Goal: Obtain resource: Obtain resource

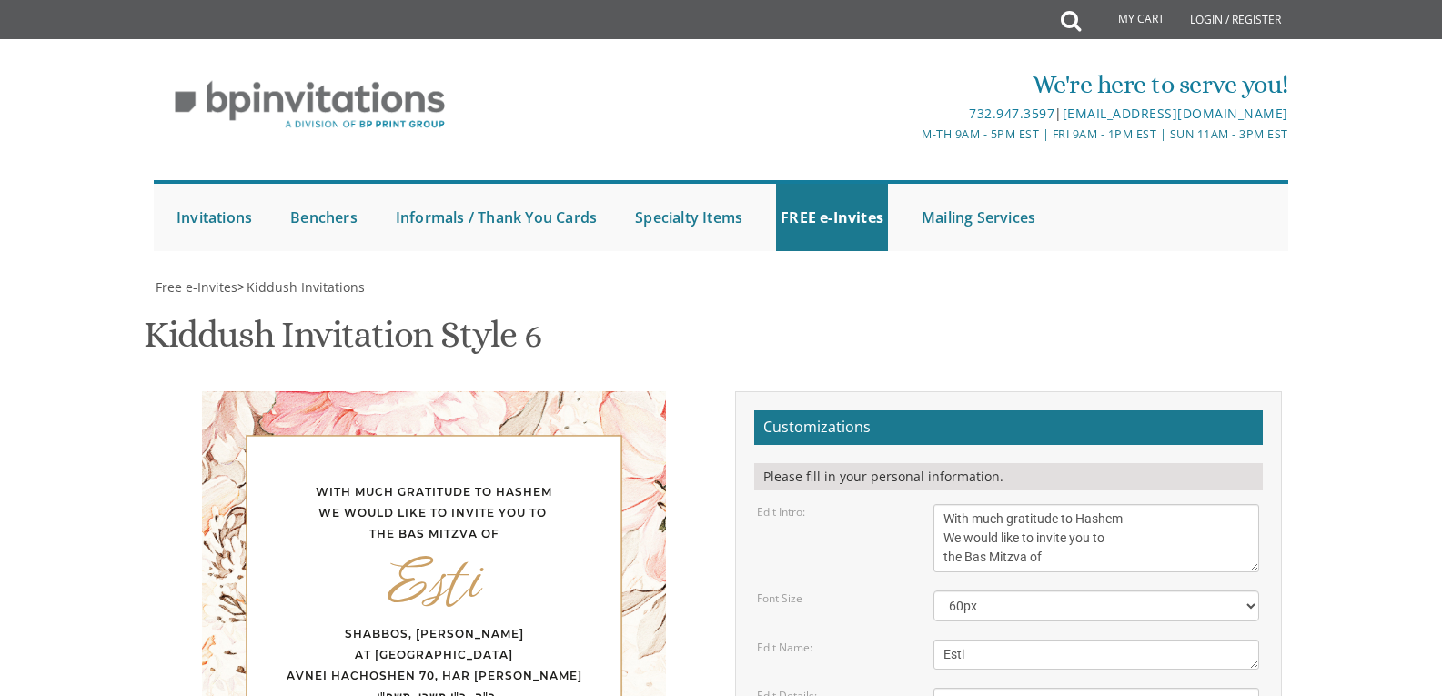
scroll to position [57, 0]
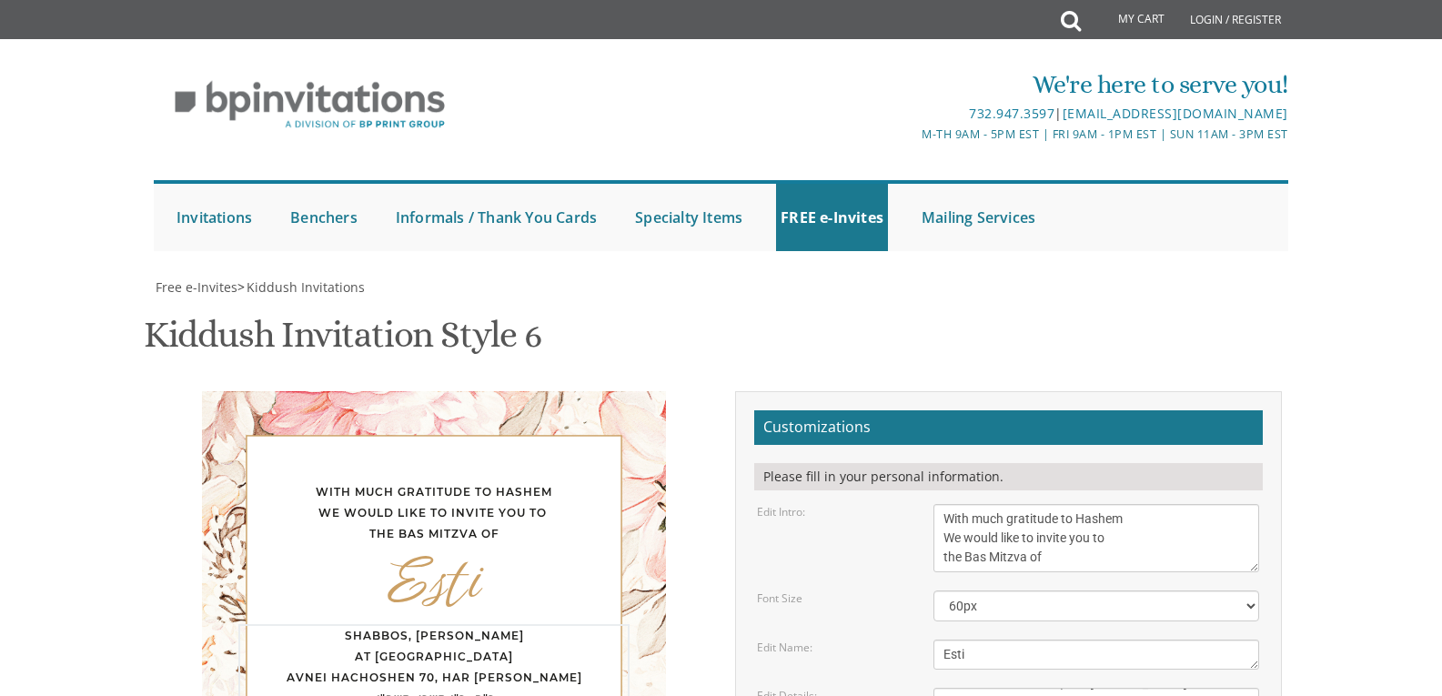
type textarea "Shabbos, [PERSON_NAME] At [GEOGRAPHIC_DATA] Avnei HaChoshen 70, Har [PERSON_NAM…"
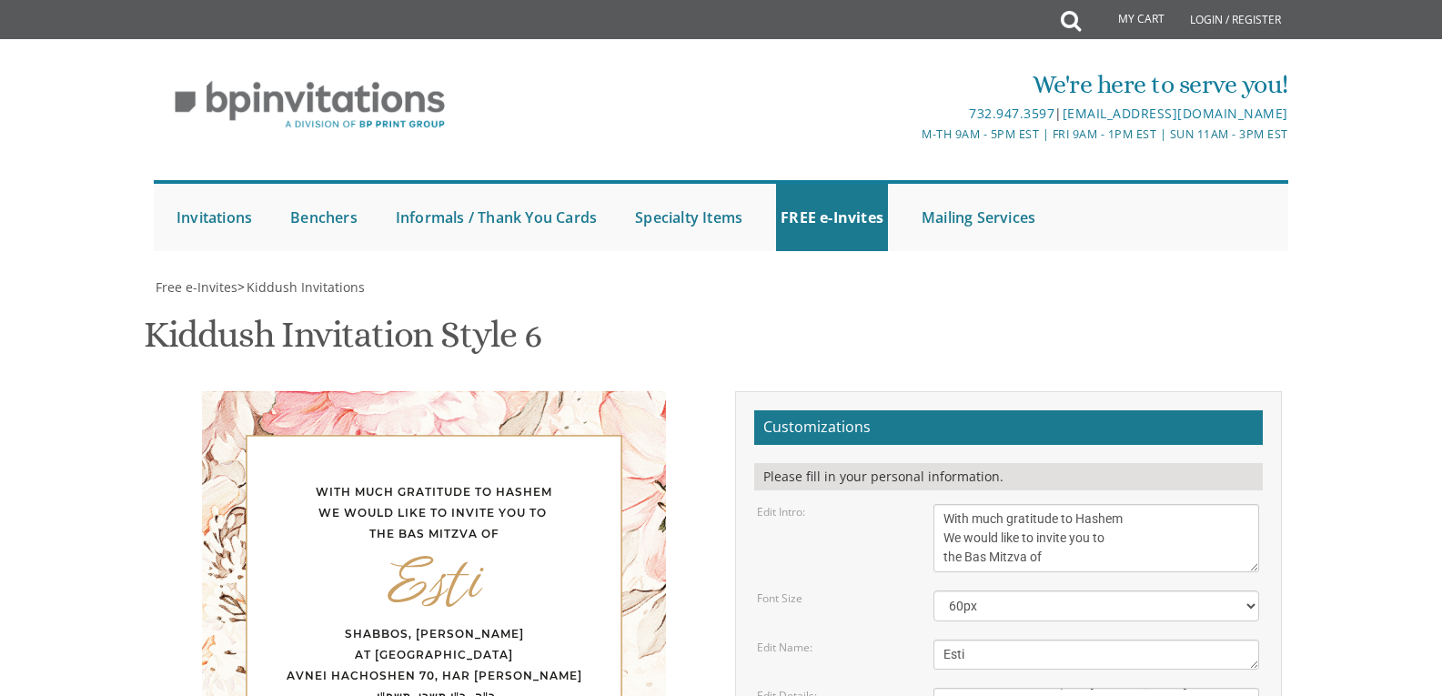
click at [1022, 410] on h2 "Customizations" at bounding box center [1008, 427] width 508 height 35
click at [414, 482] on div "With much gratitude to Hashem We would like to invite you to the Bas Mitzva of" at bounding box center [433, 513] width 391 height 62
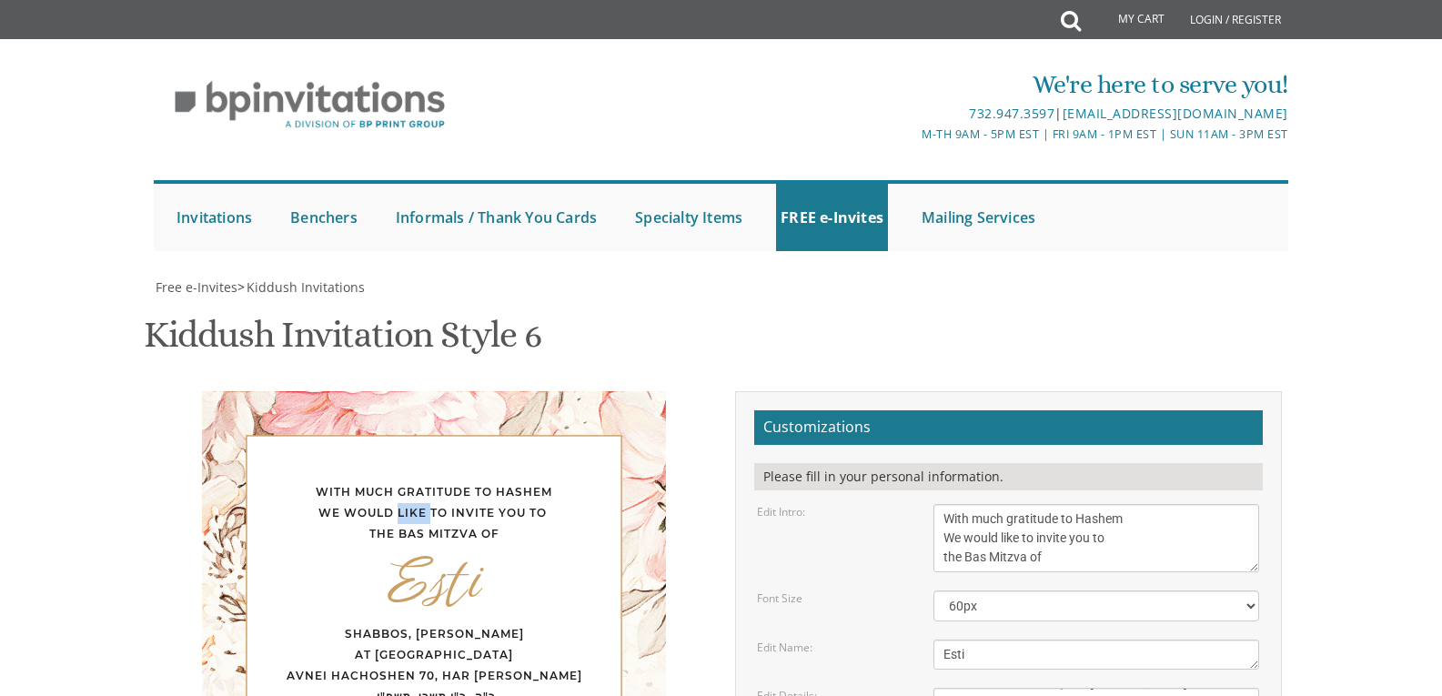
click at [414, 482] on div "With much gratitude to Hashem We would like to invite you to the Bas Mitzva of" at bounding box center [433, 513] width 391 height 62
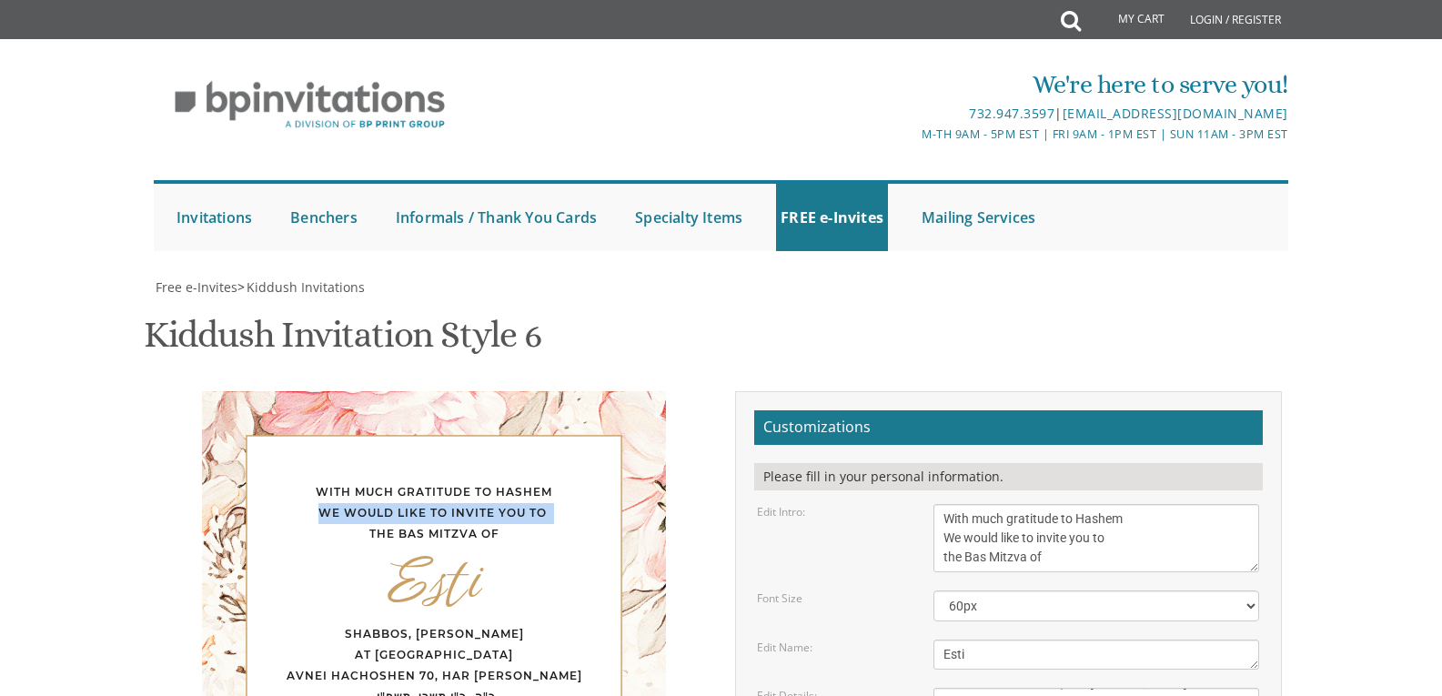
click at [414, 482] on div "With much gratitude to Hashem We would like to invite you to the Bas Mitzva of" at bounding box center [433, 513] width 391 height 62
click at [442, 482] on div "With much gratitude to Hashem We would like to invite you to the Bas Mitzva of" at bounding box center [433, 513] width 391 height 62
click at [1119, 590] on select "40px 50px 60px 70px 80px" at bounding box center [1096, 605] width 326 height 31
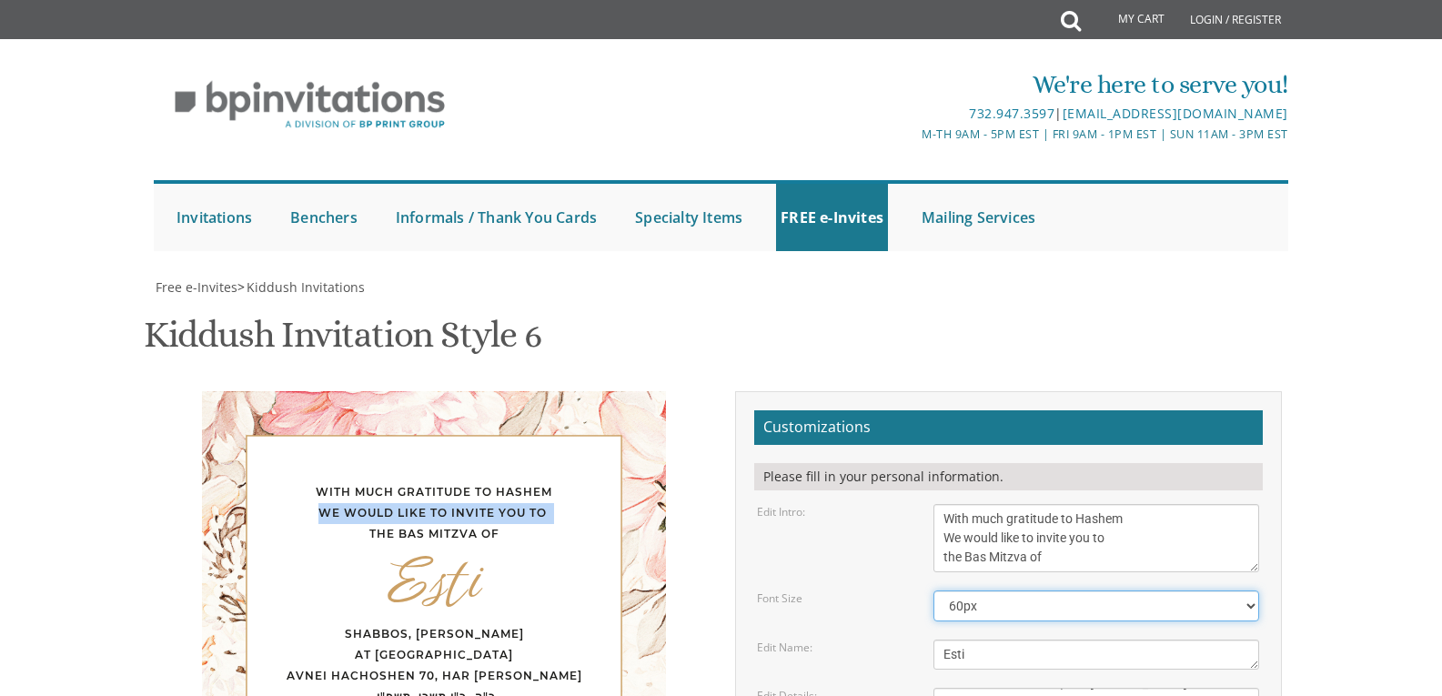
select select "50px"
click at [933, 590] on select "40px 50px 60px 70px 80px" at bounding box center [1096, 605] width 326 height 31
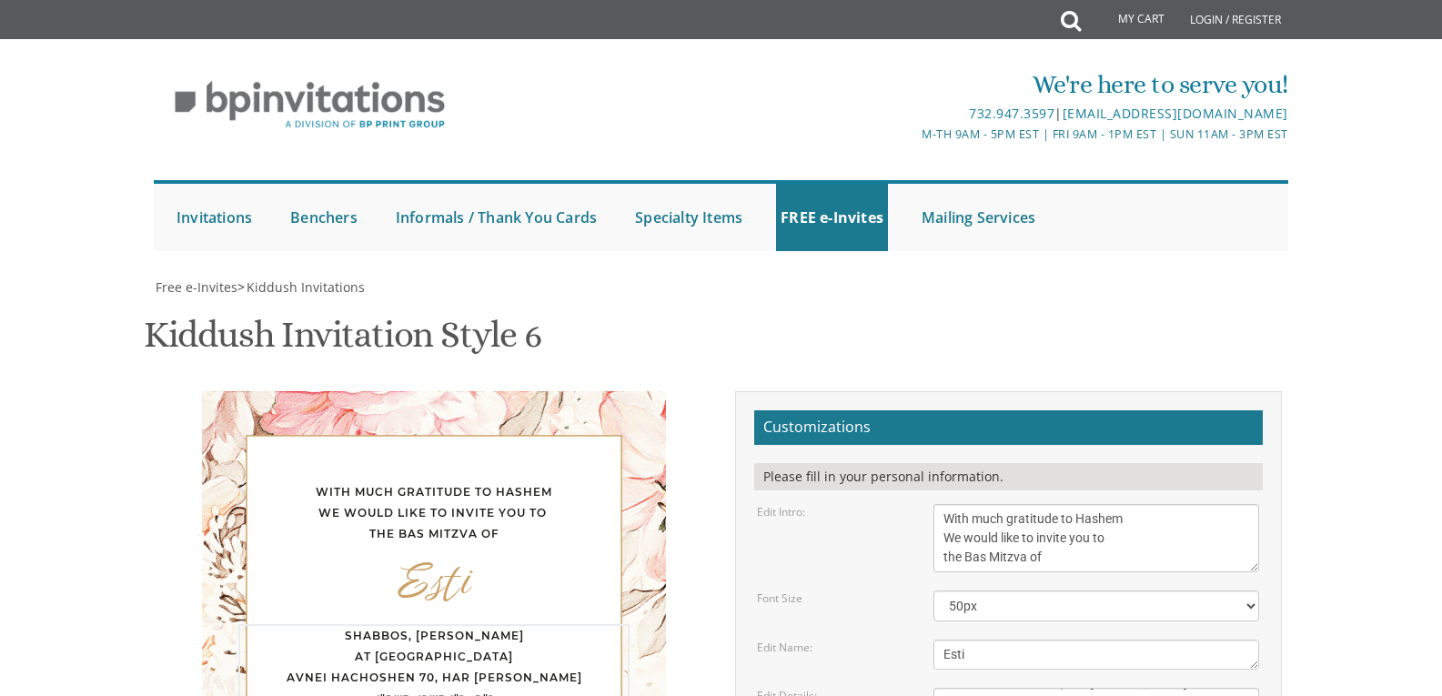
type textarea "Shabbos, [PERSON_NAME] At [GEOGRAPHIC_DATA] Avnei HaChoshen 70, Har [PERSON_NAM…"
click at [989, 590] on select "40px 50px 60px 70px 80px" at bounding box center [1096, 605] width 326 height 31
select select "40px"
click at [933, 590] on select "40px 50px 60px 70px 80px" at bounding box center [1096, 605] width 326 height 31
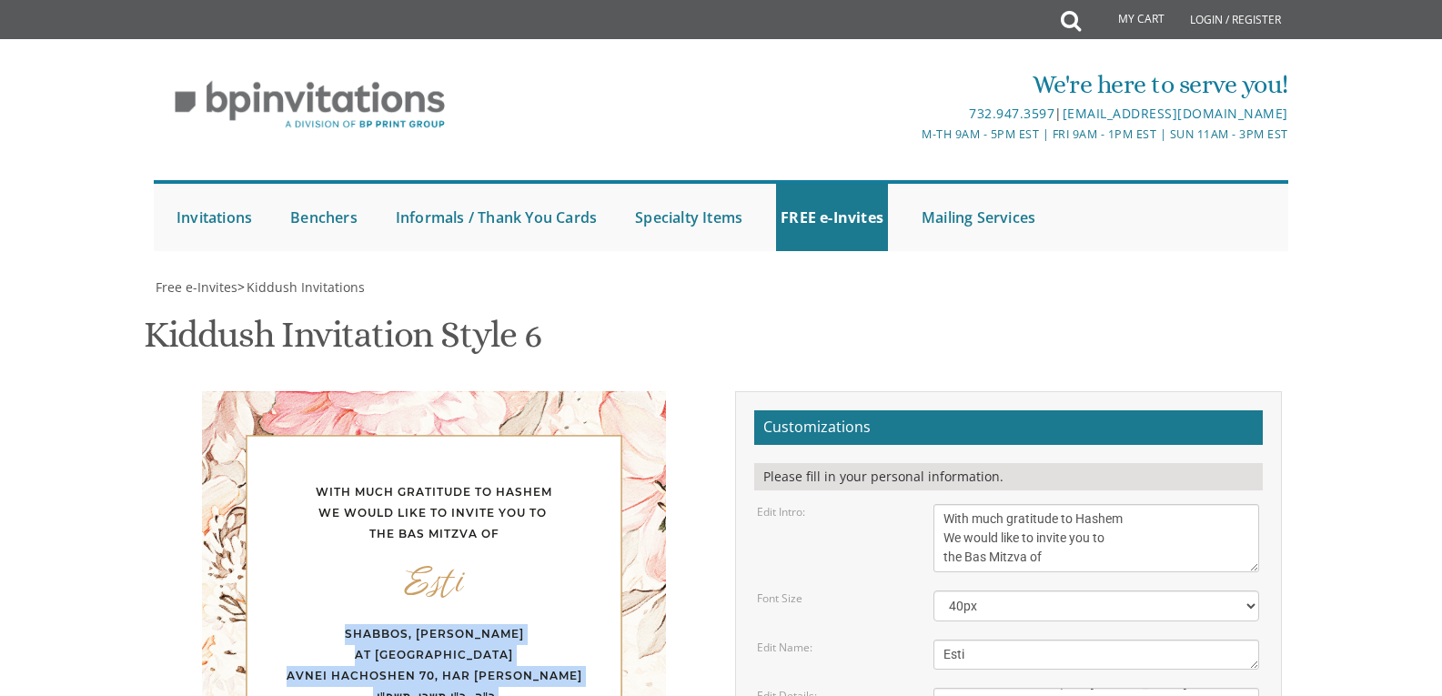
drag, startPoint x: 447, startPoint y: 366, endPoint x: 317, endPoint y: 241, distance: 180.1
click at [317, 624] on div "Shabbos, [PERSON_NAME] At [GEOGRAPHIC_DATA] Avnei HaChoshen 70, Har [PERSON_NAM…" at bounding box center [433, 697] width 391 height 146
click at [985, 590] on select "40px 50px 60px 70px 80px" at bounding box center [1096, 605] width 326 height 31
click at [933, 590] on select "40px 50px 60px 70px 80px" at bounding box center [1096, 605] width 326 height 31
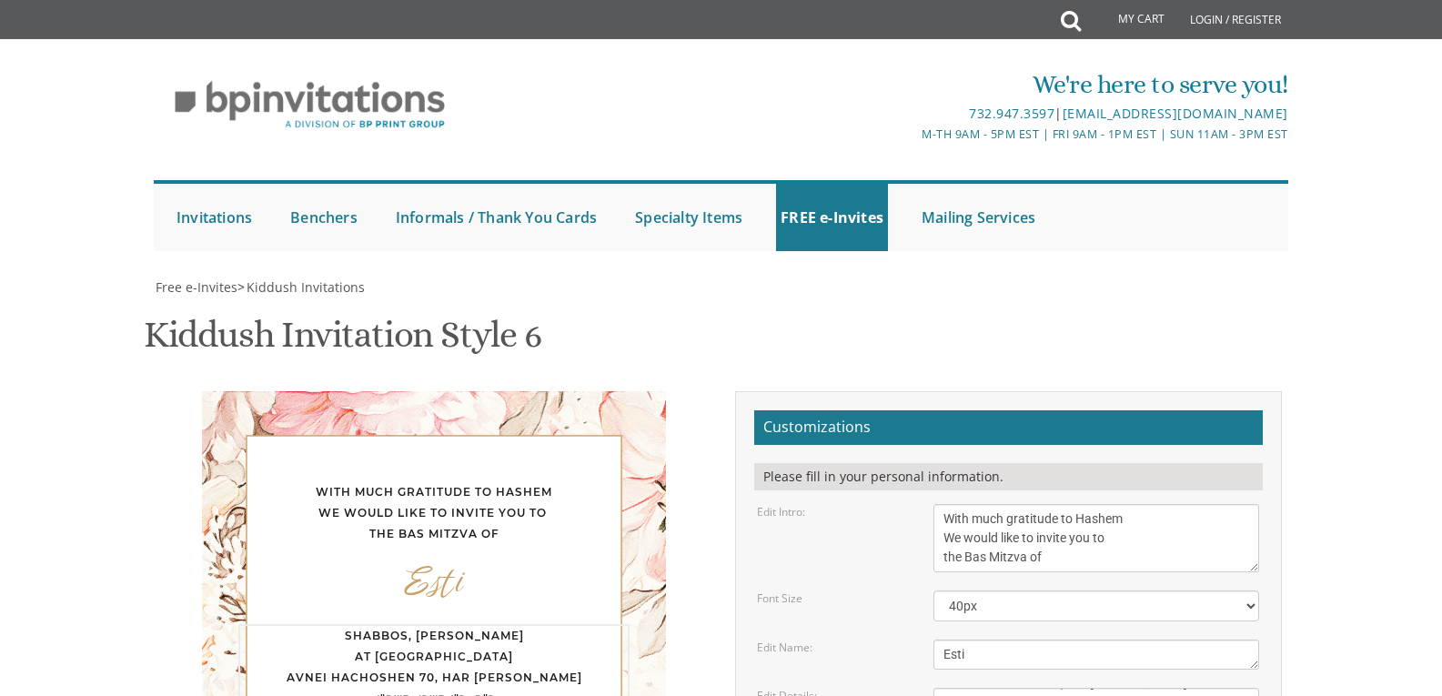
type textarea "Shabbos, [PERSON_NAME] At [GEOGRAPHIC_DATA] Avnei HaChoshen 70, Har [PERSON_NAM…"
click at [442, 571] on div "Esti" at bounding box center [433, 581] width 391 height 21
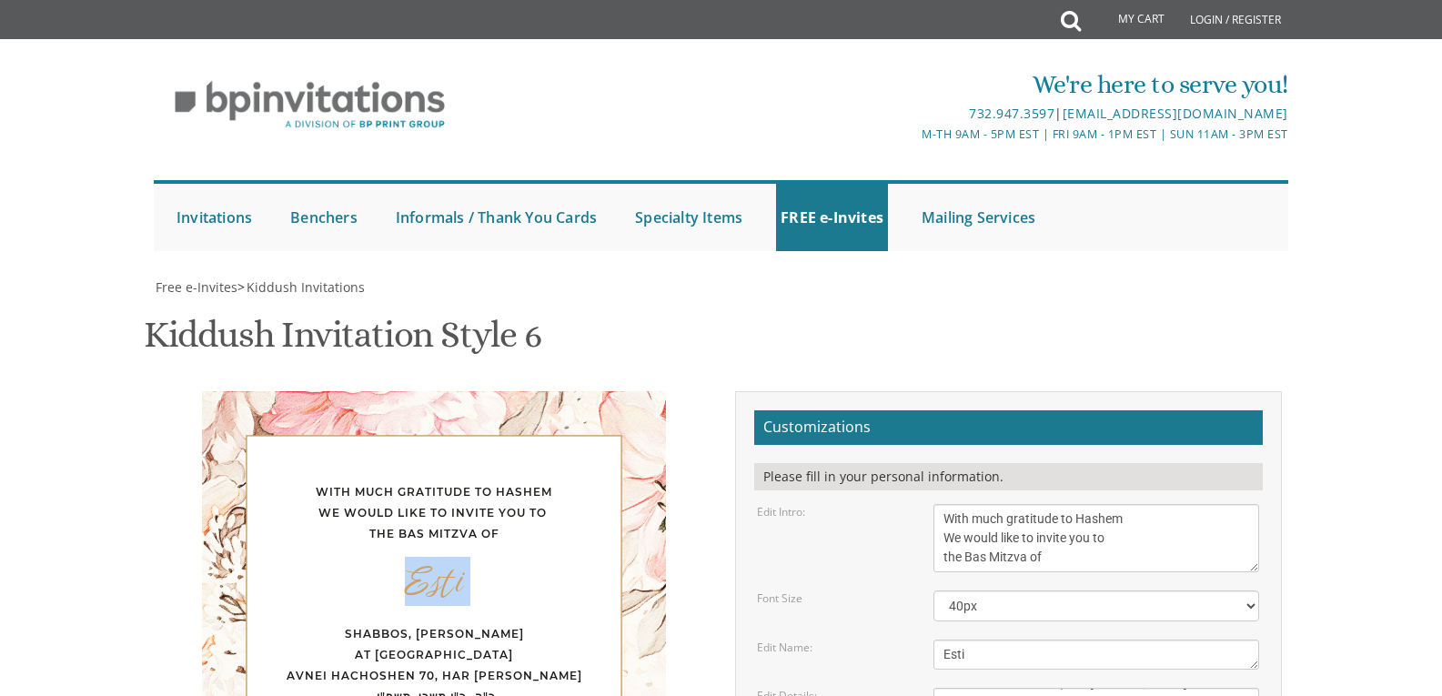
click at [442, 571] on div "Esti" at bounding box center [433, 581] width 391 height 21
click at [1020, 639] on textarea "[PERSON_NAME]" at bounding box center [1096, 654] width 326 height 30
drag, startPoint x: 1020, startPoint y: 265, endPoint x: 941, endPoint y: 265, distance: 79.1
click at [941, 639] on textarea "[PERSON_NAME]" at bounding box center [1096, 654] width 326 height 30
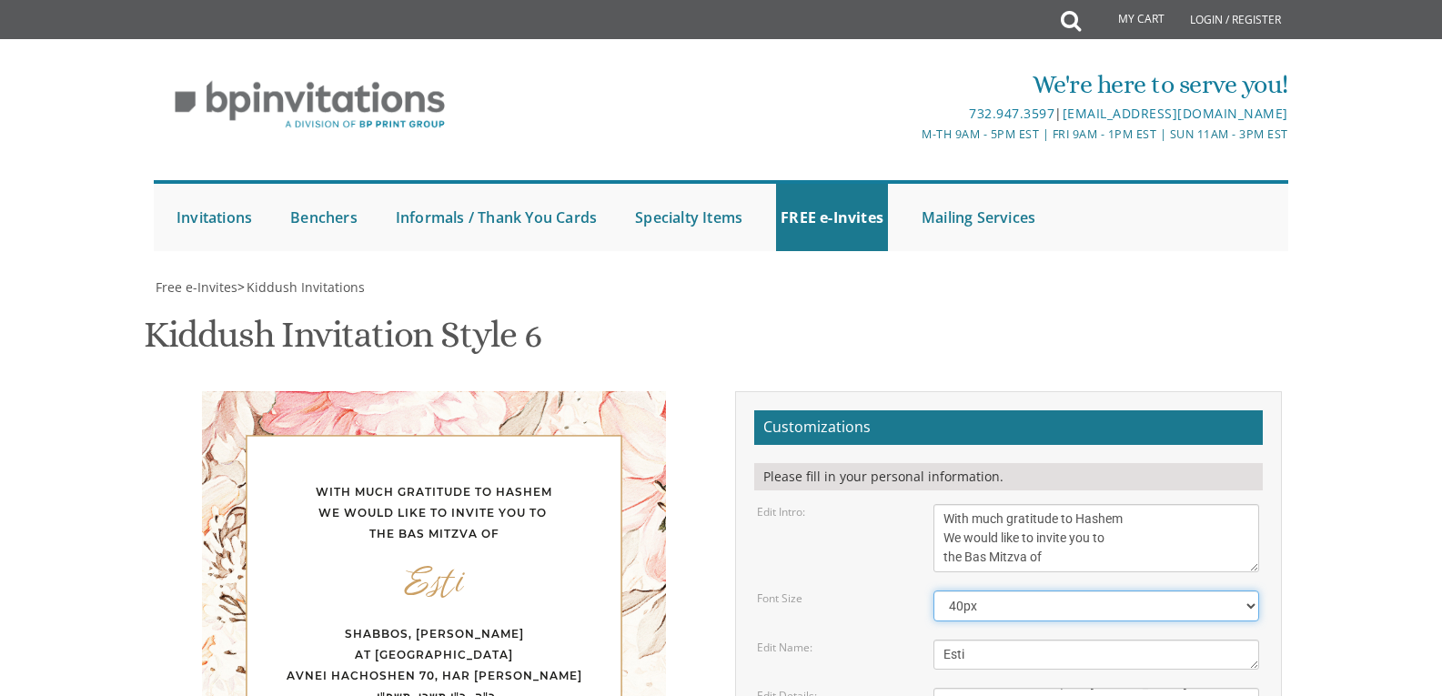
click at [984, 590] on select "40px 50px 60px 70px 80px" at bounding box center [1096, 605] width 326 height 31
click at [933, 590] on select "40px 50px 60px 70px 80px" at bounding box center [1096, 605] width 326 height 31
drag, startPoint x: 1186, startPoint y: 367, endPoint x: 961, endPoint y: 285, distance: 240.3
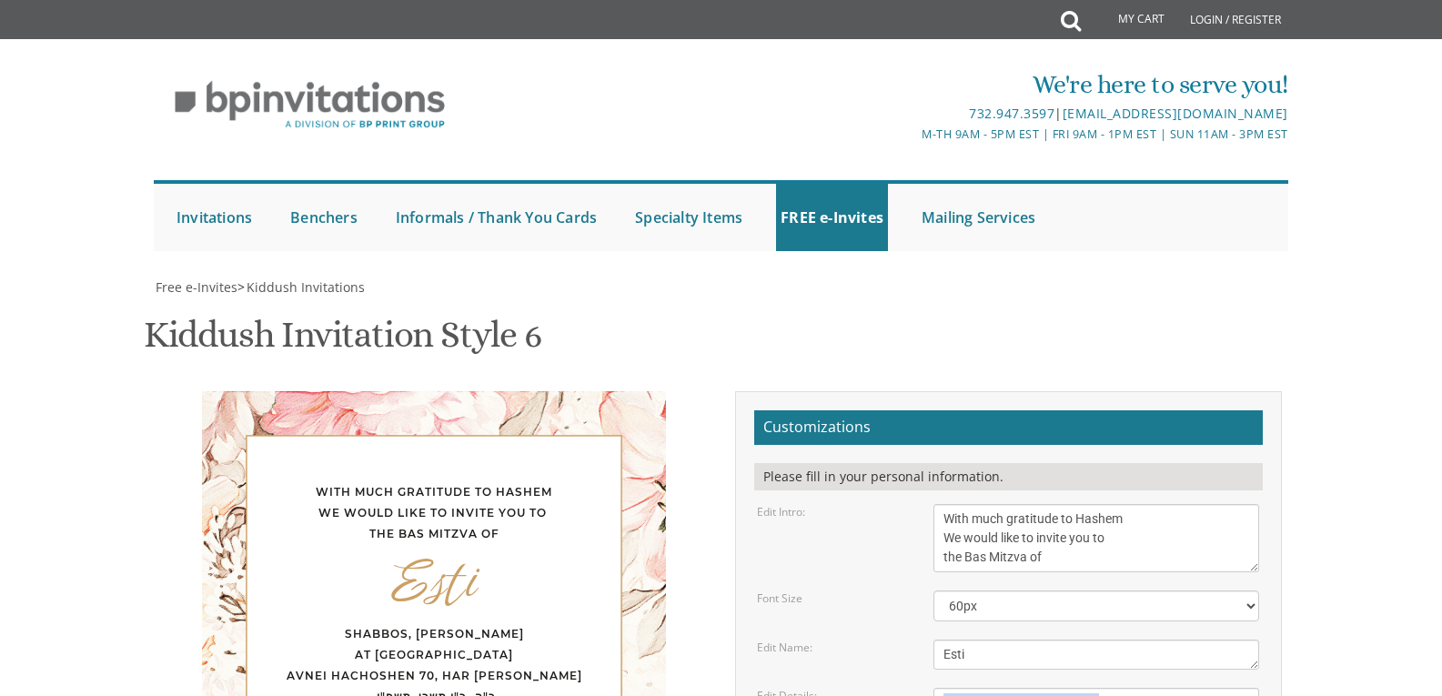
click at [1054, 590] on select "40px 50px 60px 70px 80px" at bounding box center [1096, 605] width 326 height 31
select select "40px"
click at [933, 590] on select "40px 50px 60px 70px 80px" at bounding box center [1096, 605] width 326 height 31
type textarea "Shabbos, [PERSON_NAME] At [GEOGRAPHIC_DATA] Avnei HaChoshen 70, Har [PERSON_NAM…"
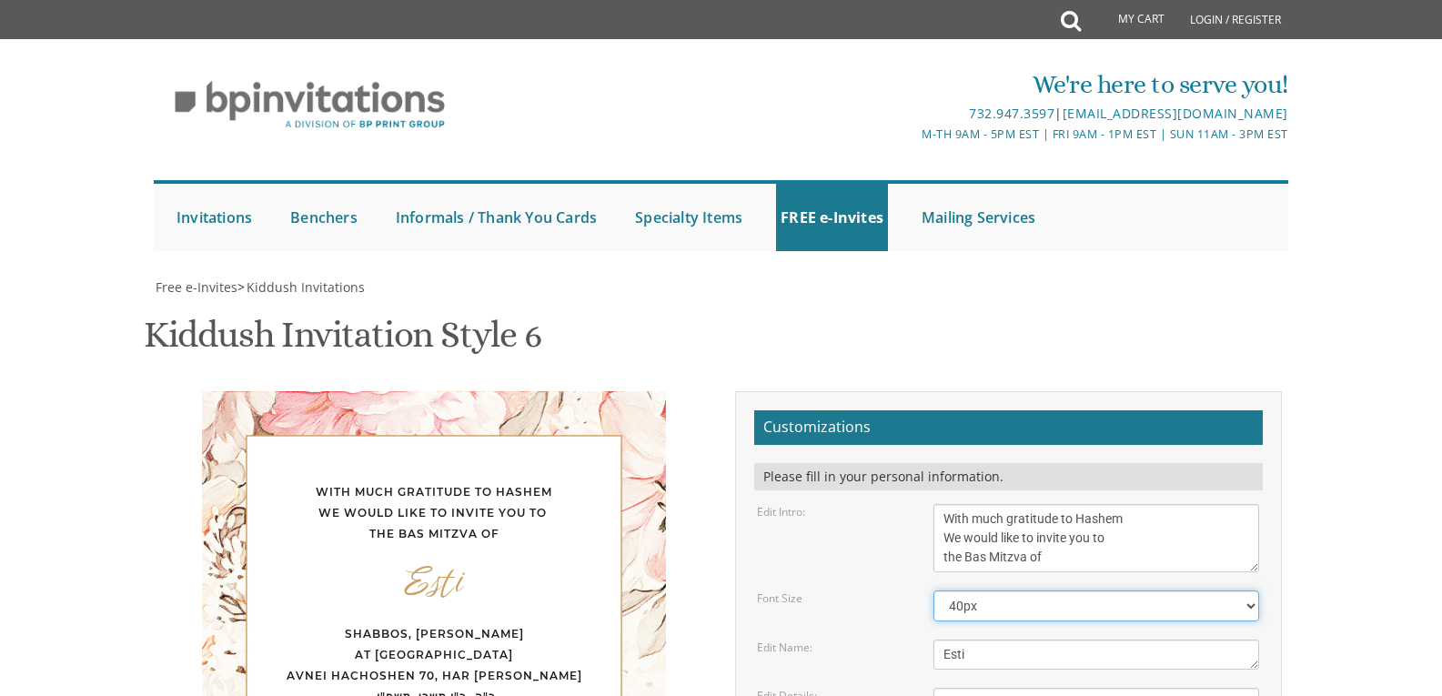
click at [1032, 590] on select "40px 50px 60px 70px 80px" at bounding box center [1096, 605] width 326 height 31
click at [933, 590] on select "40px 50px 60px 70px 80px" at bounding box center [1096, 605] width 326 height 31
click at [1029, 504] on textarea "We would like to invite you to the Kiddush of our dear daughter/granddaughter" at bounding box center [1096, 538] width 326 height 68
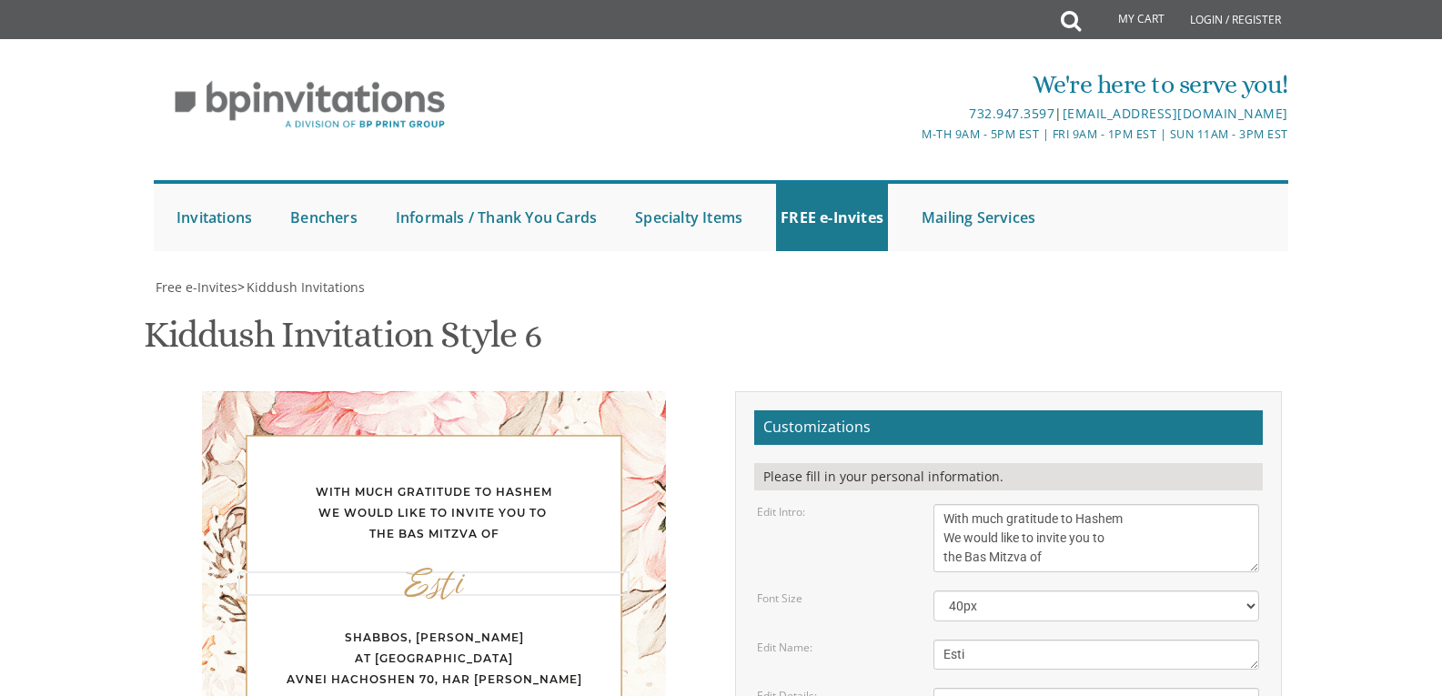
click at [1021, 639] on textarea "[PERSON_NAME]" at bounding box center [1096, 654] width 326 height 30
click at [831, 639] on div "Edit Name: [PERSON_NAME]" at bounding box center [1007, 654] width 529 height 30
click at [1055, 590] on select "40px 50px 60px 70px 80px" at bounding box center [1096, 605] width 326 height 31
click at [933, 590] on select "40px 50px 60px 70px 80px" at bounding box center [1096, 605] width 326 height 31
click at [874, 639] on div "Edit Name: [PERSON_NAME]" at bounding box center [1007, 654] width 529 height 30
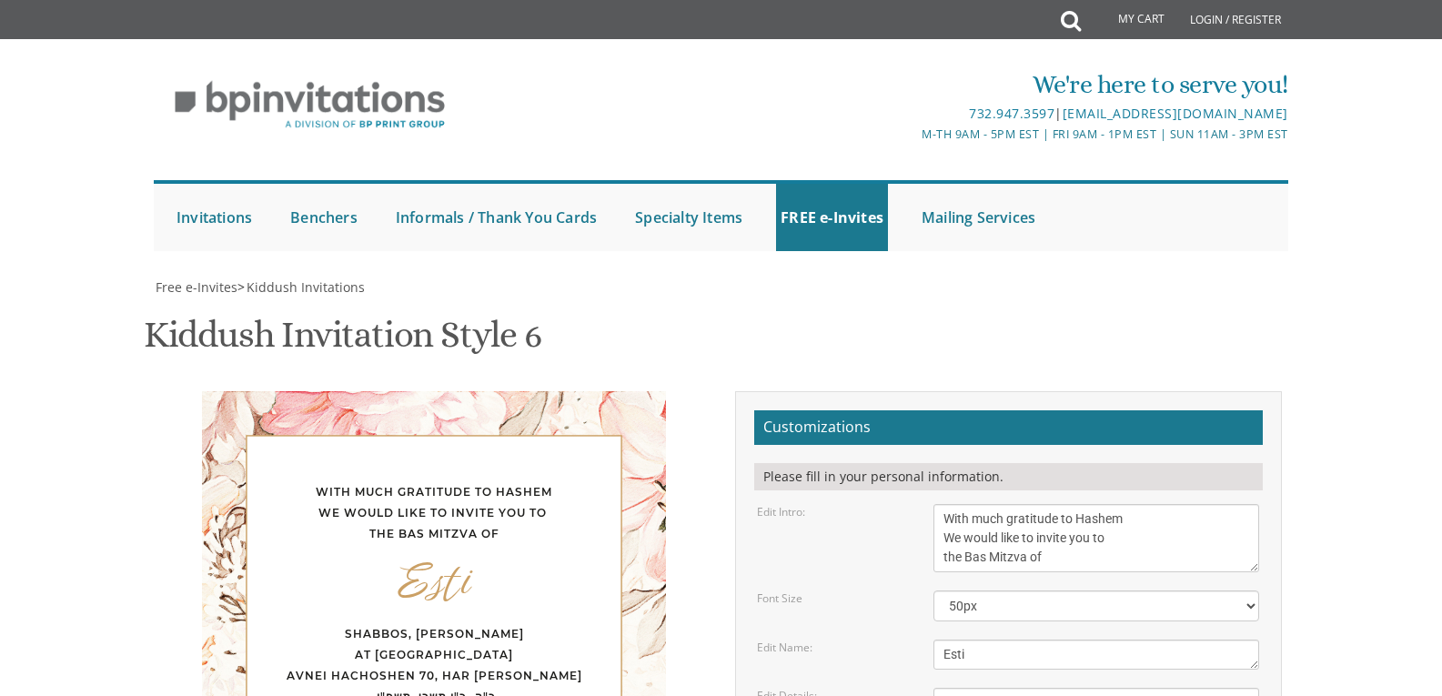
click at [962, 639] on textarea "[PERSON_NAME]" at bounding box center [1096, 654] width 326 height 30
click at [989, 590] on select "40px 50px 60px 70px 80px" at bounding box center [1096, 605] width 326 height 31
click at [933, 590] on select "40px 50px 60px 70px 80px" at bounding box center [1096, 605] width 326 height 31
click at [841, 688] on div "Edit Details:" at bounding box center [831, 695] width 176 height 15
click at [985, 590] on select "40px 50px 60px 70px 80px" at bounding box center [1096, 605] width 326 height 31
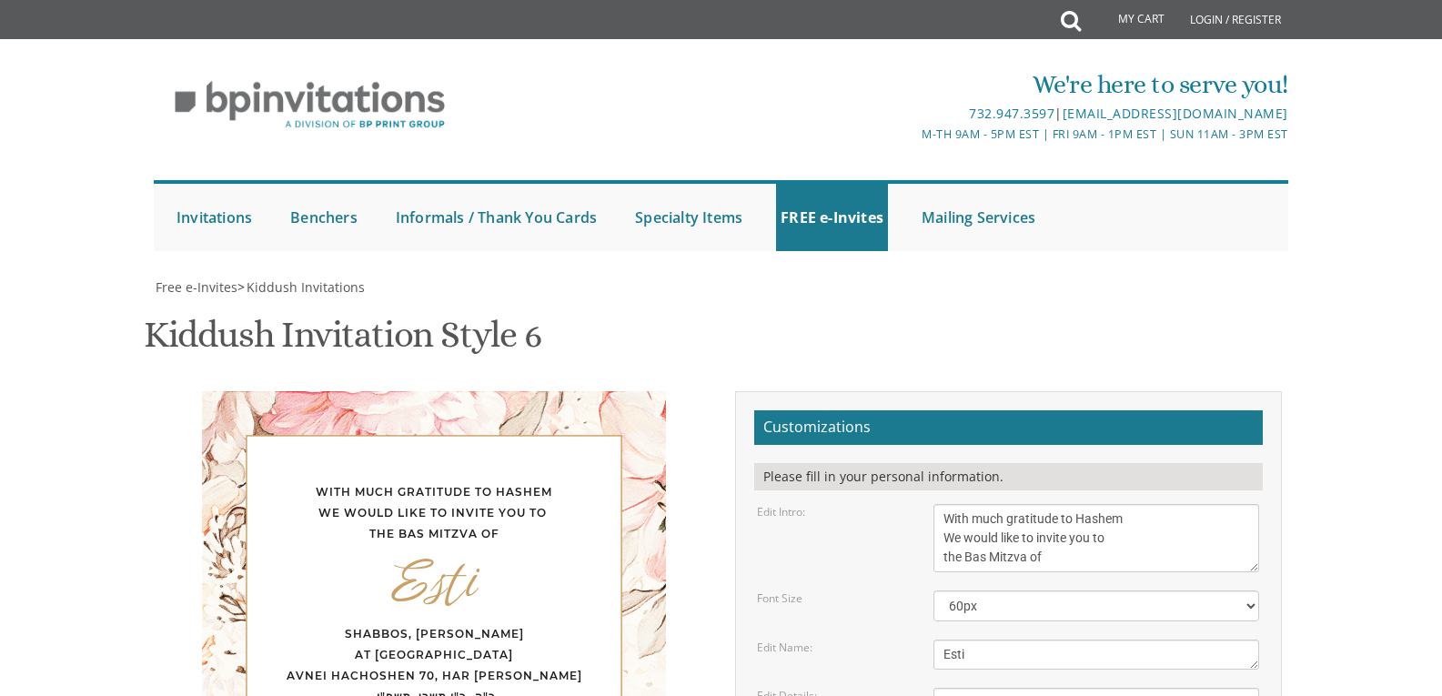
click at [990, 639] on textarea "[PERSON_NAME]" at bounding box center [1096, 654] width 326 height 30
click at [980, 590] on select "40px 50px 60px 70px 80px" at bounding box center [1096, 605] width 326 height 31
select select "80px"
click at [933, 590] on select "40px 50px 60px 70px 80px" at bounding box center [1096, 605] width 326 height 31
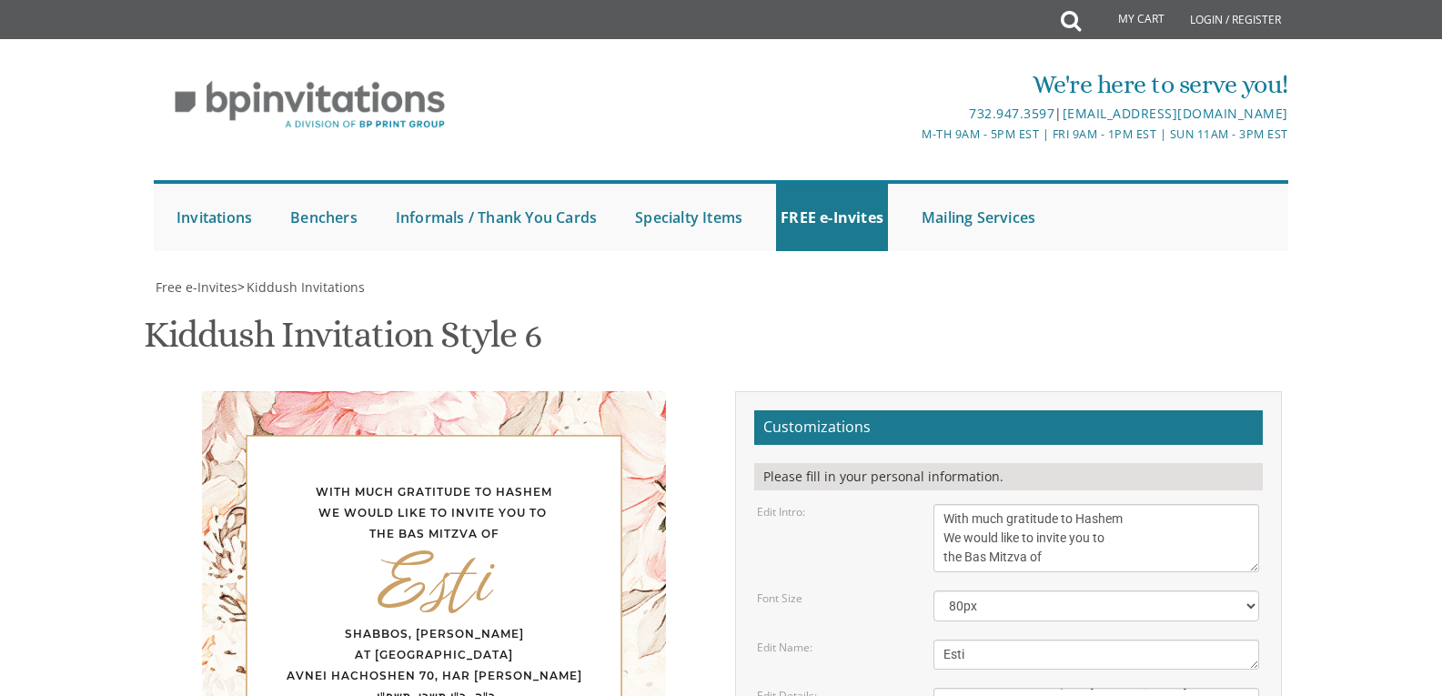
type textarea "Shabbos, [PERSON_NAME] At [GEOGRAPHIC_DATA] Avnei HaChoshen 70, Har [PERSON_NAM…"
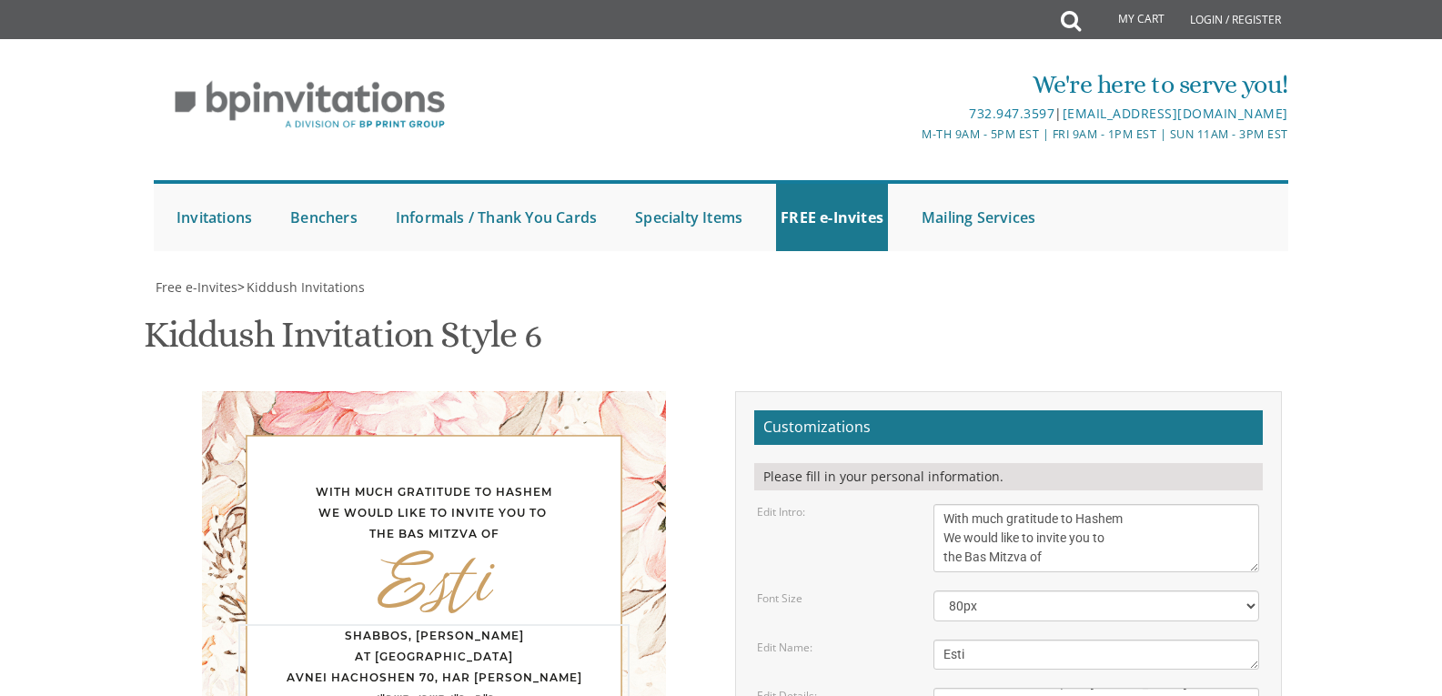
click at [679, 391] on div "With much gratitude to Hashem We would like to invite you to the Bas Mitzva of …" at bounding box center [434, 643] width 547 height 504
